Goal: Check status: Check status

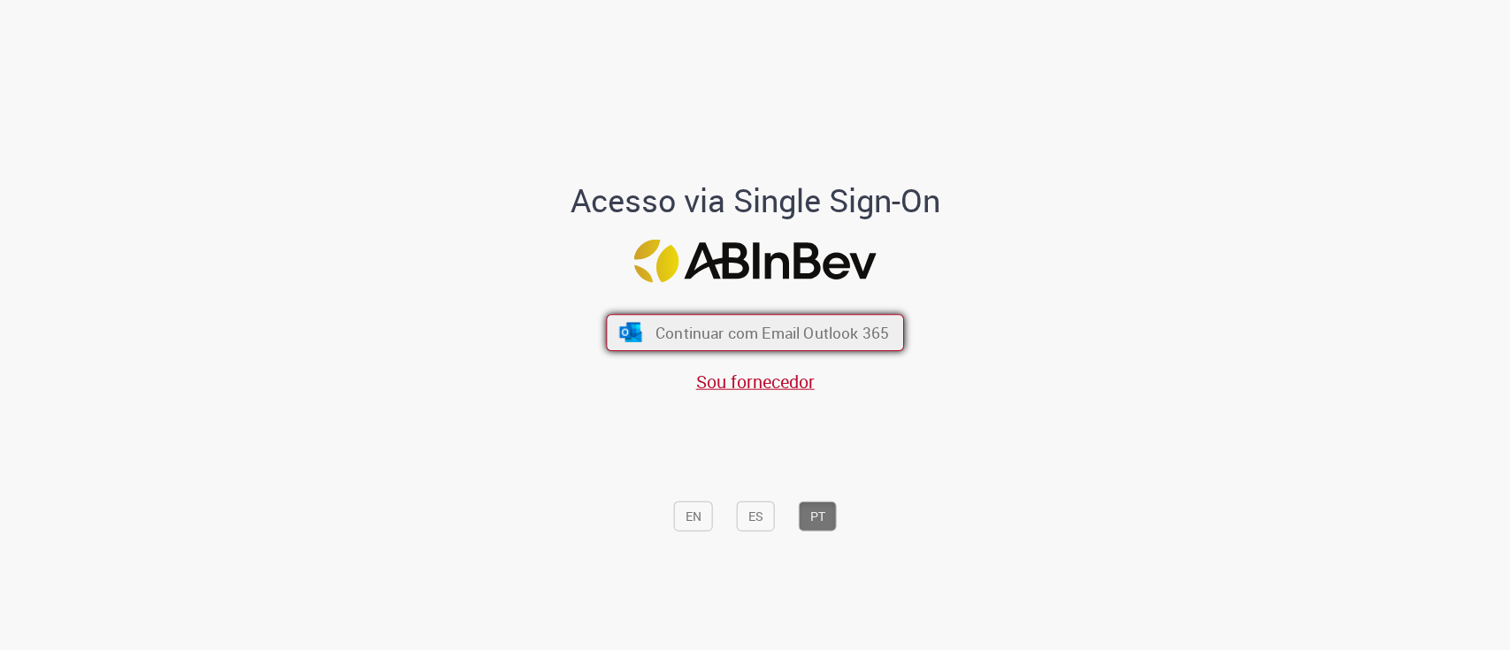
click at [705, 318] on button "Continuar com Email Outlook 365" at bounding box center [755, 332] width 298 height 37
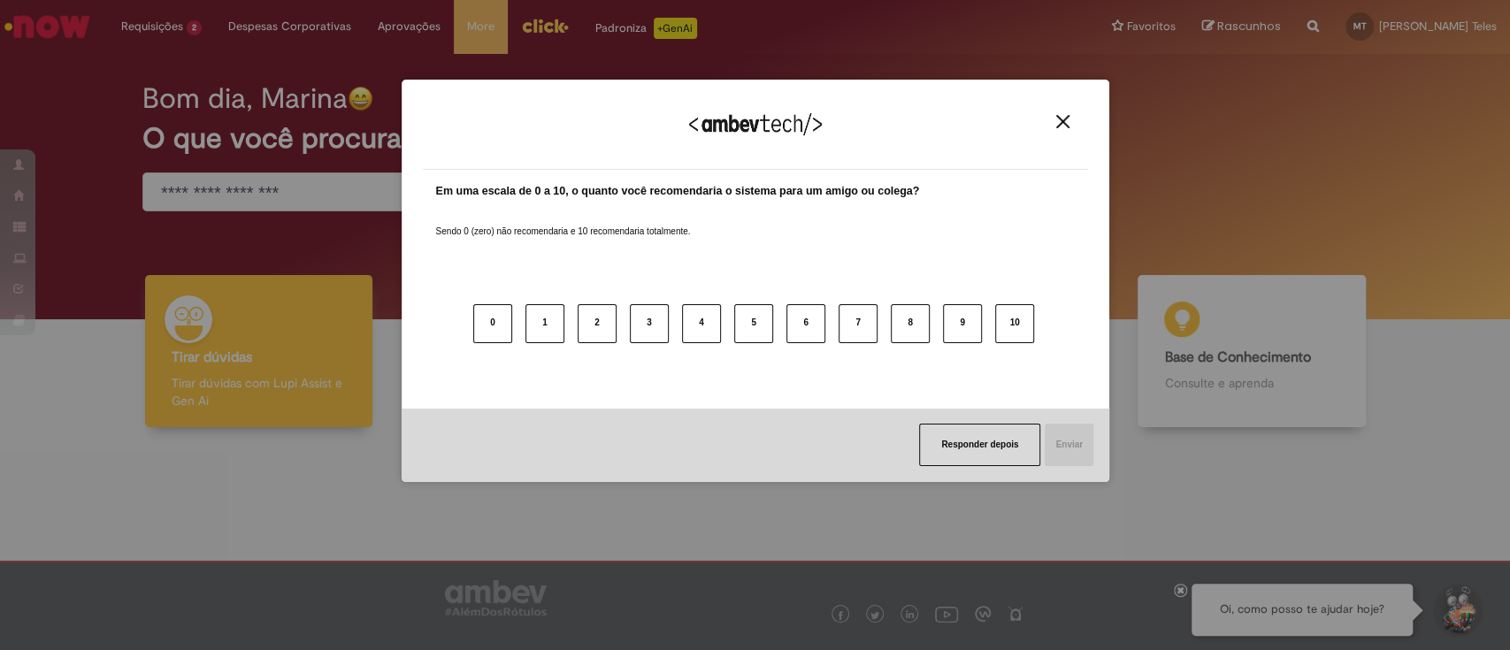
click at [1061, 124] on img "Close" at bounding box center [1062, 121] width 13 height 13
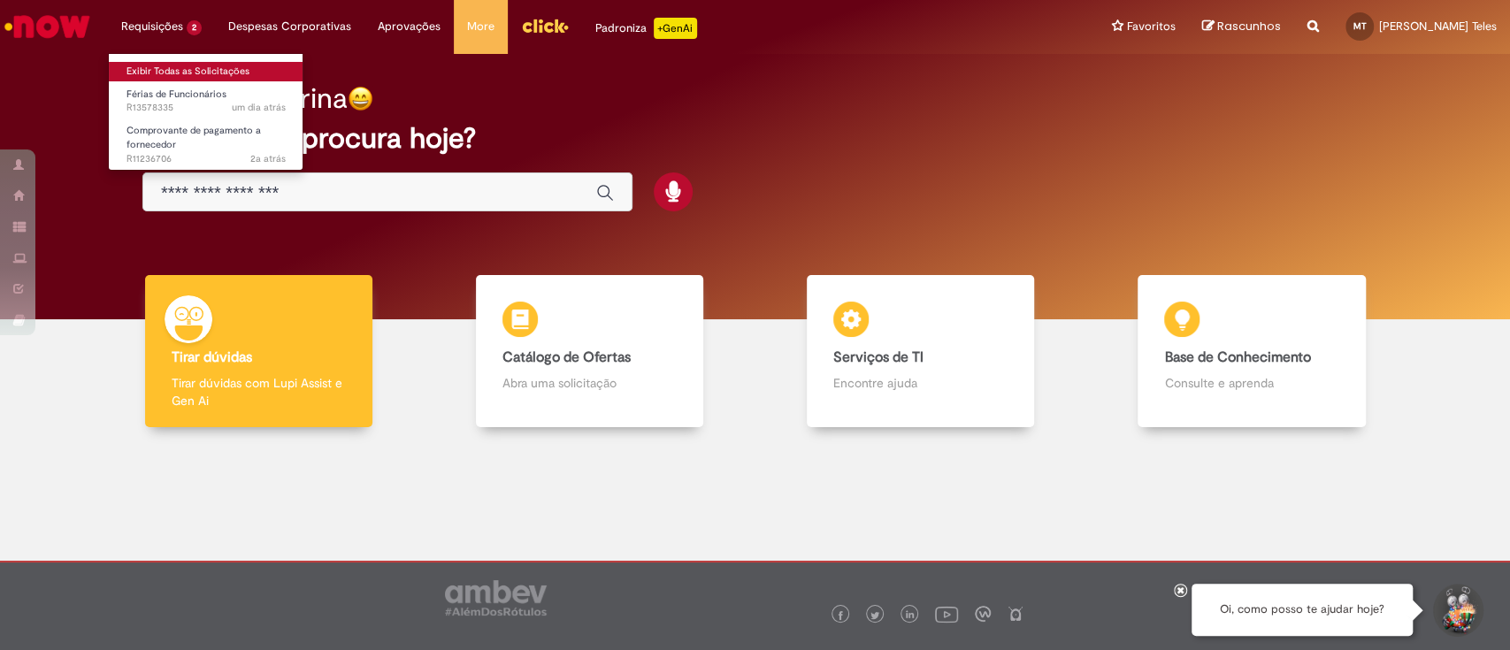
click at [188, 66] on link "Exibir Todas as Solicitações" at bounding box center [206, 71] width 195 height 19
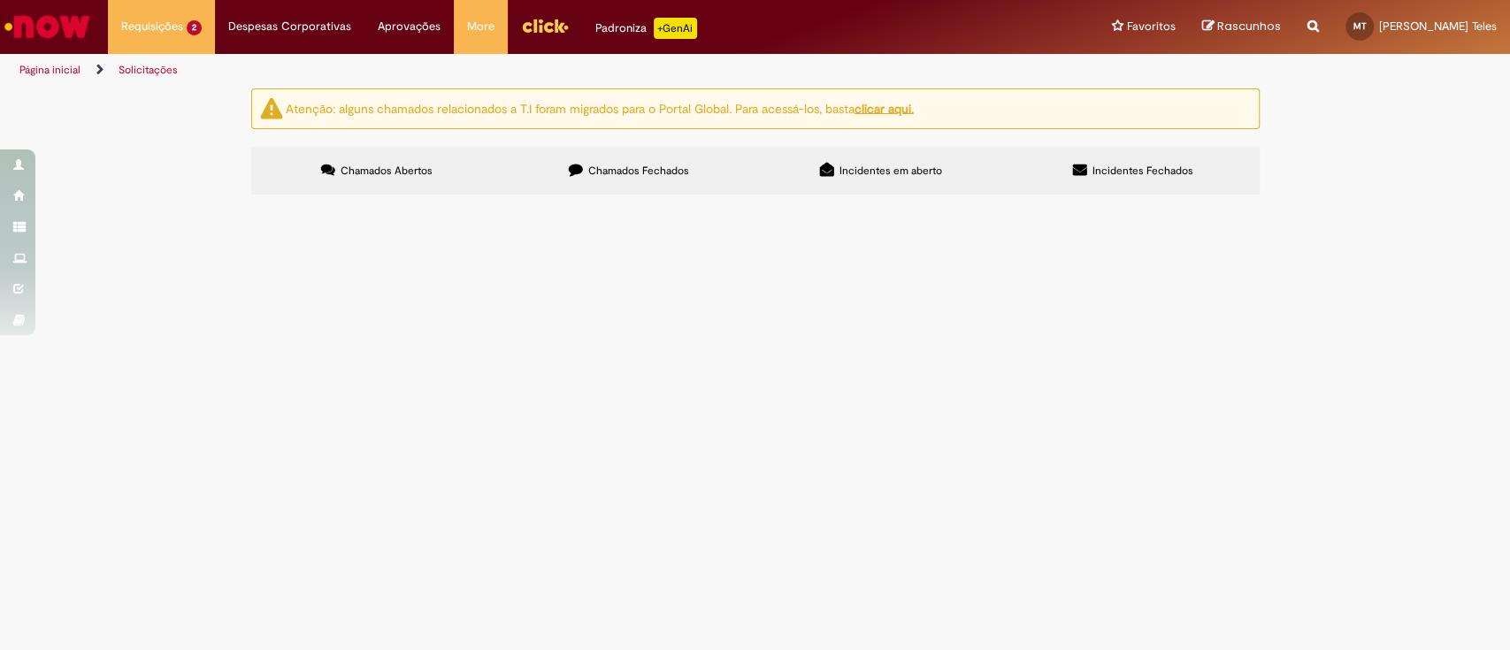
click at [0, 0] on span "Boa tarde, solicito o fracionamento das férias, conforme informações. 1º Períod…" at bounding box center [0, 0] width 0 height 0
